Goal: Contribute content: Contribute content

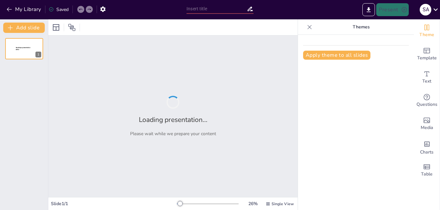
type input "New Sendsteps"
type input "Fundamentos de Bases de Datos: Estructura y Organización"
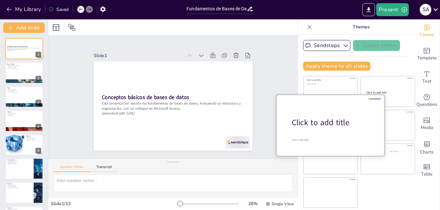
click at [327, 127] on div "Click to add title" at bounding box center [333, 122] width 82 height 11
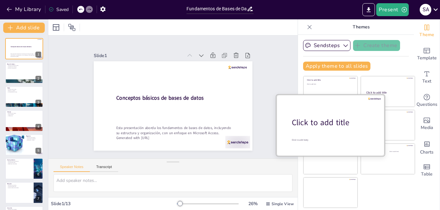
click at [306, 124] on div "Click to add title" at bounding box center [333, 122] width 82 height 11
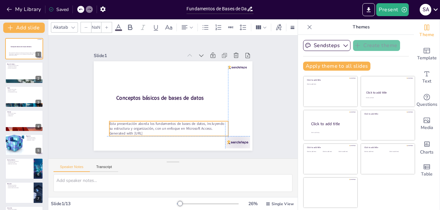
type input "32"
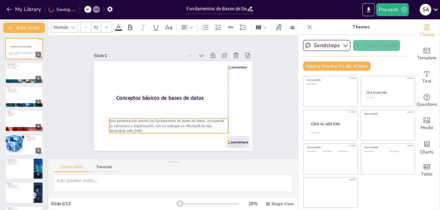
drag, startPoint x: 145, startPoint y: 130, endPoint x: 139, endPoint y: 122, distance: 9.8
click at [139, 122] on p "Esta presentación aborda los fundamentos de bases de datos, incluyendo su estru…" at bounding box center [163, 122] width 118 height 34
click at [24, 77] on div at bounding box center [24, 73] width 39 height 22
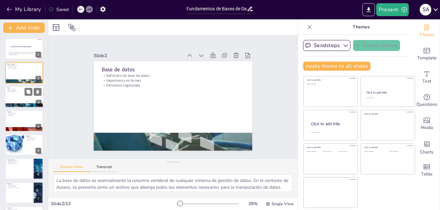
click at [18, 98] on div at bounding box center [24, 97] width 39 height 22
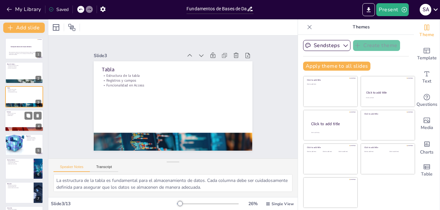
click at [20, 119] on div at bounding box center [24, 121] width 39 height 22
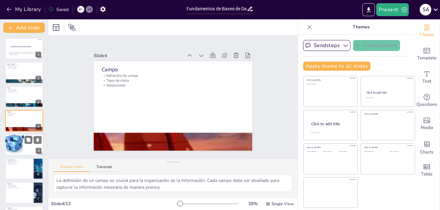
click at [24, 150] on div at bounding box center [14, 145] width 39 height 22
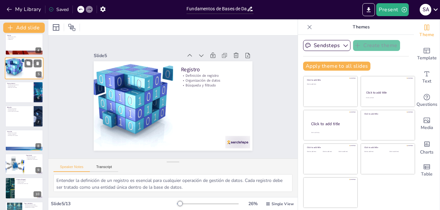
scroll to position [88, 0]
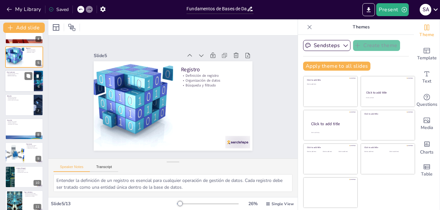
click at [11, 78] on div at bounding box center [24, 81] width 39 height 22
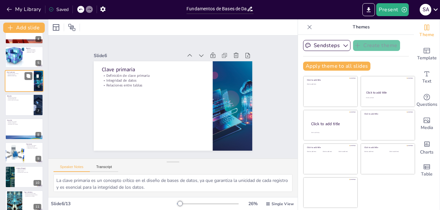
scroll to position [47, 0]
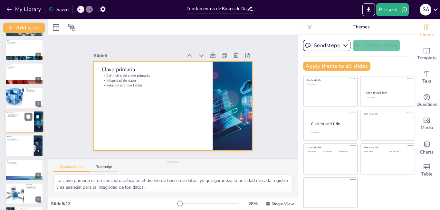
click at [26, 123] on div at bounding box center [24, 122] width 39 height 22
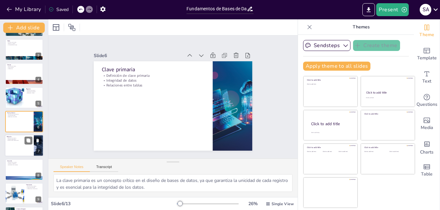
click at [26, 149] on div at bounding box center [24, 146] width 39 height 22
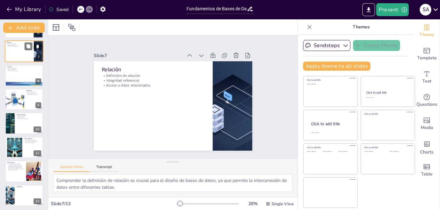
scroll to position [142, 0]
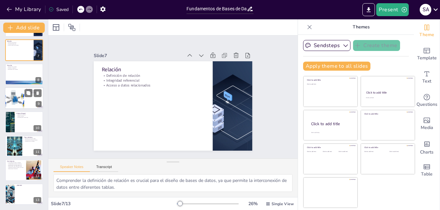
click at [15, 103] on div at bounding box center [14, 98] width 29 height 22
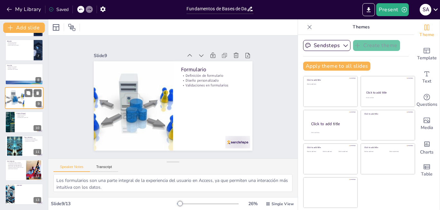
scroll to position [119, 0]
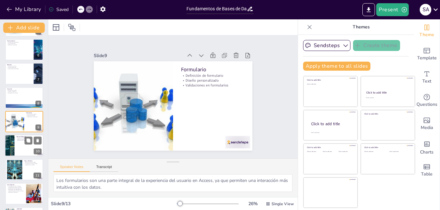
click at [17, 148] on div at bounding box center [24, 146] width 39 height 22
type textarea "Los informes son herramientas clave en Access para la presentación de datos, fa…"
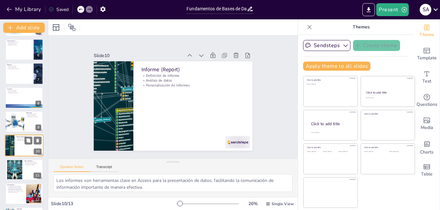
scroll to position [142, 0]
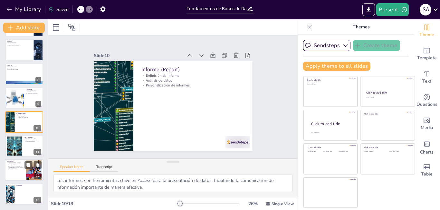
click at [19, 171] on div at bounding box center [24, 170] width 39 height 22
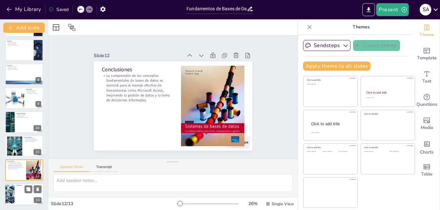
click at [14, 196] on div at bounding box center [10, 194] width 38 height 22
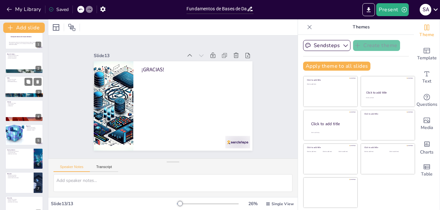
scroll to position [0, 0]
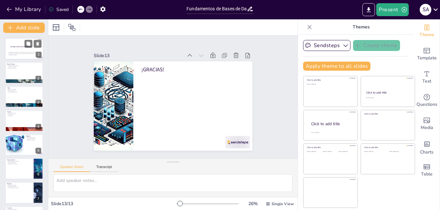
click at [18, 51] on div at bounding box center [24, 49] width 39 height 22
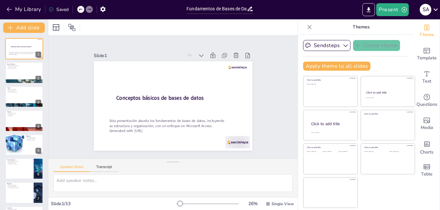
click at [307, 26] on icon at bounding box center [310, 27] width 6 height 6
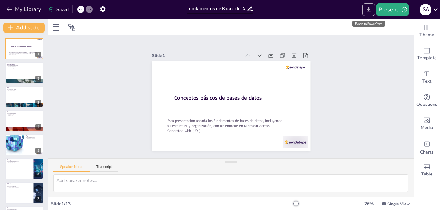
click at [368, 6] on icon "Export to PowerPoint" at bounding box center [369, 9] width 7 height 7
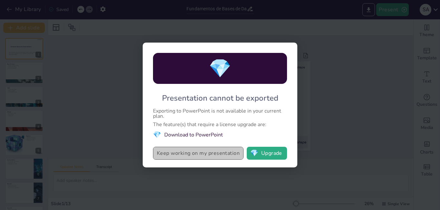
click at [224, 155] on button "Keep working on my presentation" at bounding box center [198, 153] width 91 height 13
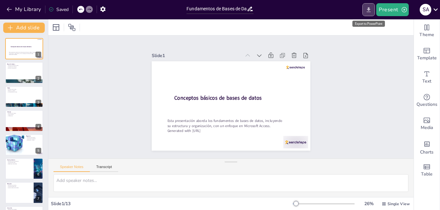
click at [371, 12] on icon "Export to PowerPoint" at bounding box center [369, 9] width 4 height 5
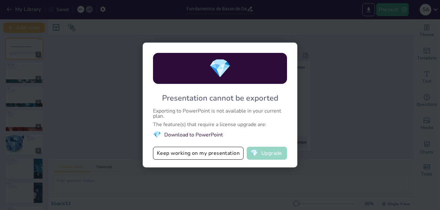
click at [279, 151] on button "💎 Upgrade" at bounding box center [267, 153] width 40 height 13
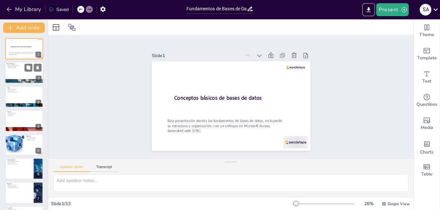
click at [15, 68] on p "Estructura organizada" at bounding box center [24, 67] width 35 height 1
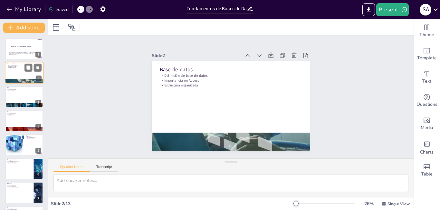
type textarea "La base de datos es esencialmente la columna vertebral de cualquier sistema de …"
